Goal: Use online tool/utility: Utilize a website feature to perform a specific function

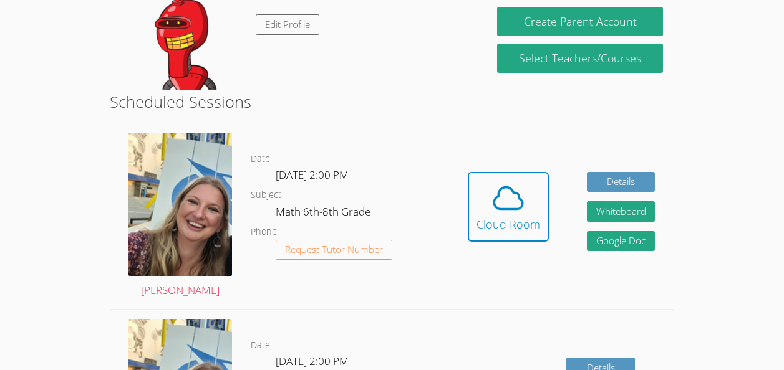
scroll to position [238, 0]
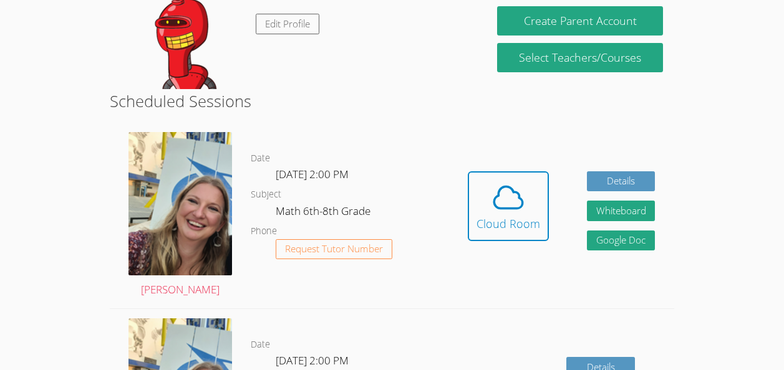
click at [430, 12] on div "Hi, Naheva Edit Profile" at bounding box center [298, 26] width 354 height 125
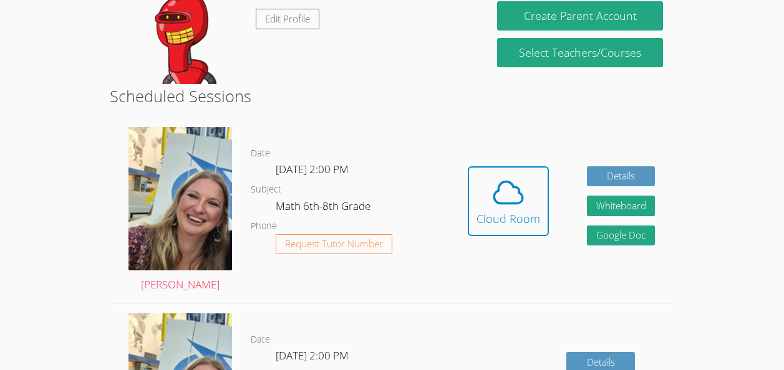
scroll to position [245, 0]
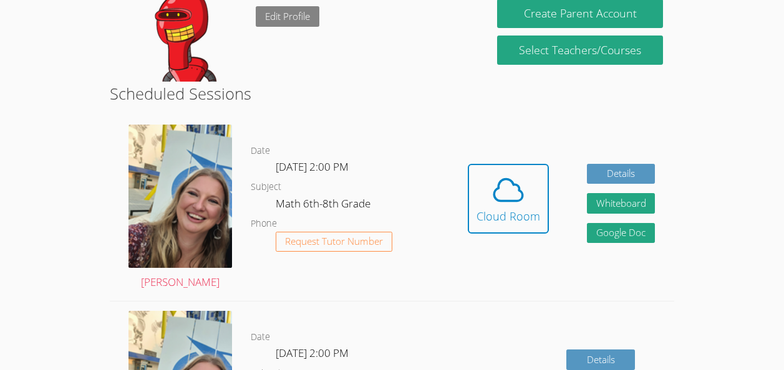
click at [308, 17] on link "Edit Profile" at bounding box center [288, 16] width 64 height 21
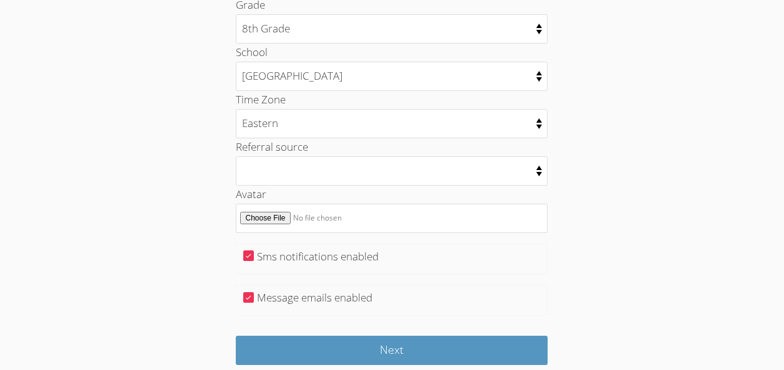
scroll to position [682, 0]
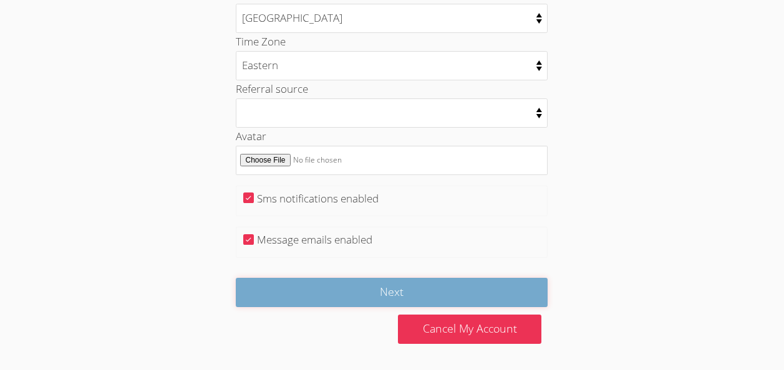
click at [347, 300] on input "Next" at bounding box center [392, 292] width 312 height 29
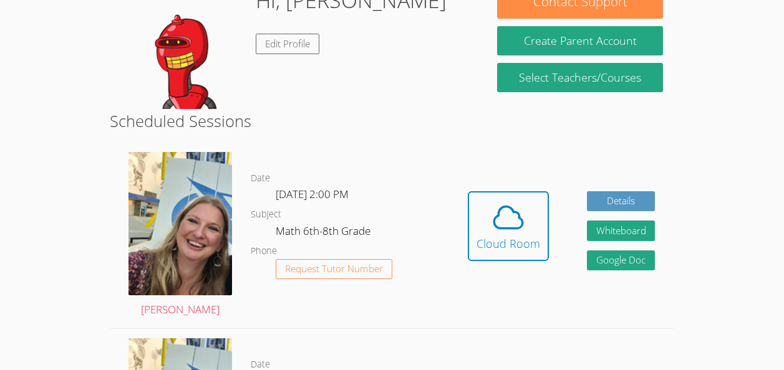
scroll to position [218, 0]
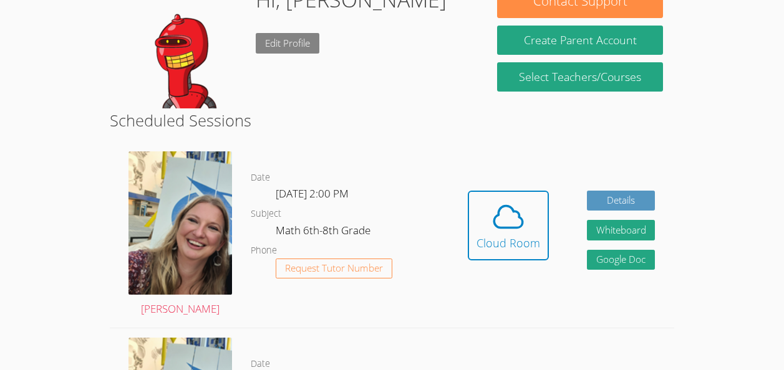
click at [287, 49] on link "Edit Profile" at bounding box center [288, 43] width 64 height 21
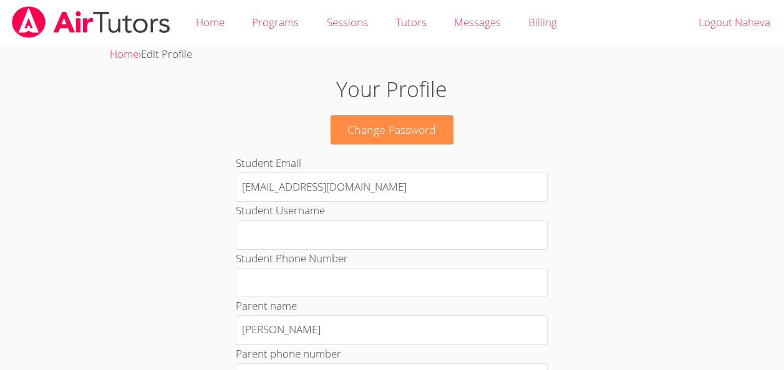
scroll to position [218, 0]
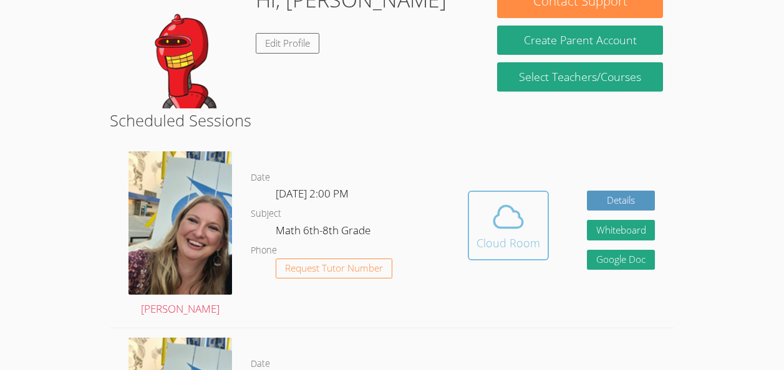
click at [519, 237] on div "Cloud Room" at bounding box center [508, 242] width 64 height 17
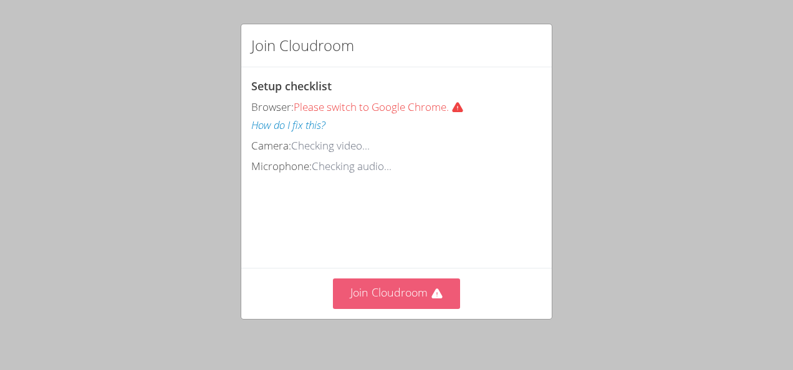
click at [380, 293] on button "Join Cloudroom" at bounding box center [397, 294] width 128 height 31
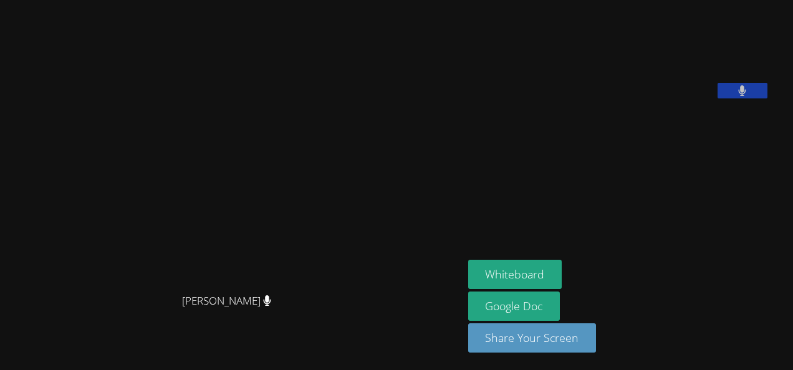
click at [597, 99] on video at bounding box center [561, 52] width 187 height 94
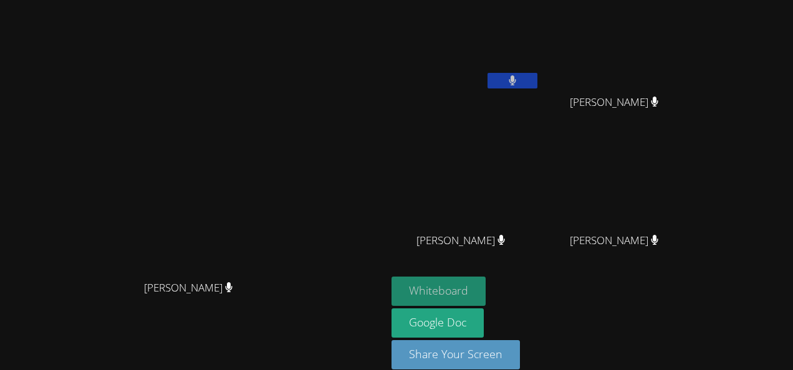
click at [486, 296] on button "Whiteboard" at bounding box center [439, 291] width 94 height 29
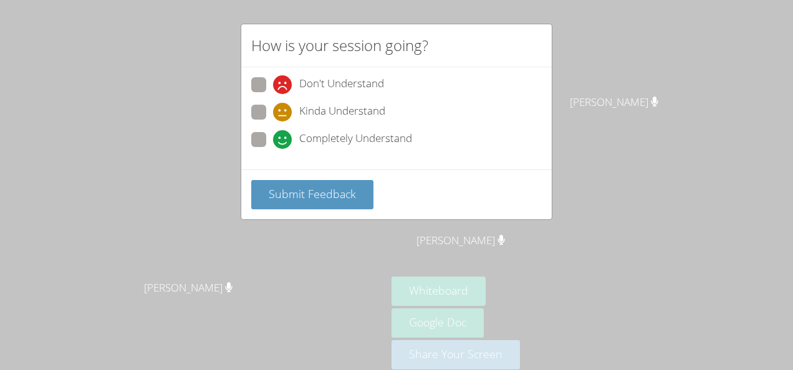
click at [296, 130] on div "Completely Understand" at bounding box center [342, 139] width 139 height 19
click at [284, 132] on input "Completely Understand" at bounding box center [278, 137] width 11 height 11
radio input "true"
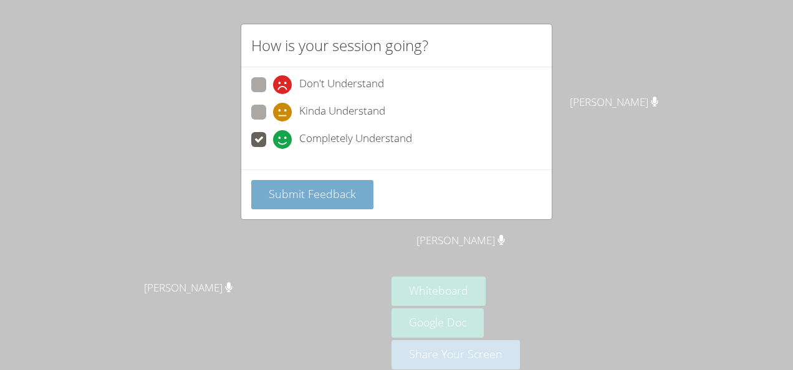
click at [297, 190] on span "Submit Feedback" at bounding box center [312, 193] width 87 height 15
